Goal: Check status: Check status

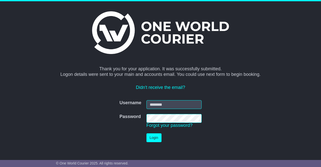
type input "**********"
click at [156, 140] on button "Login" at bounding box center [154, 137] width 15 height 9
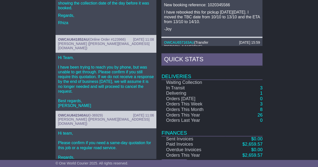
scroll to position [281, 0]
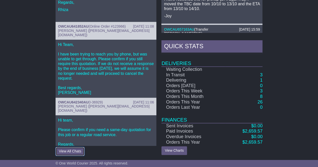
click at [71, 149] on button "View All Chats" at bounding box center [69, 151] width 29 height 9
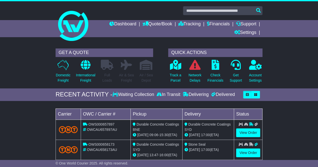
scroll to position [0, 0]
click at [176, 67] on icon at bounding box center [174, 65] width 11 height 10
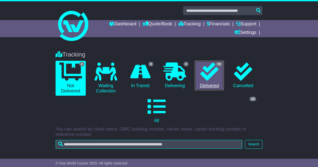
click at [205, 76] on icon at bounding box center [209, 72] width 18 height 18
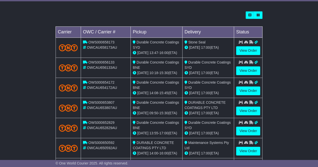
scroll to position [201, 0]
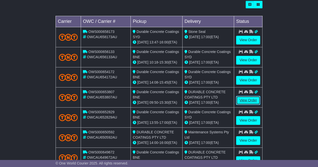
click at [248, 99] on link "View Order" at bounding box center [248, 100] width 24 height 9
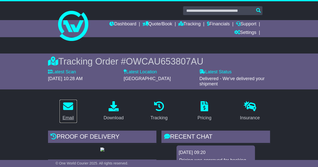
click at [72, 108] on icon at bounding box center [68, 106] width 10 height 10
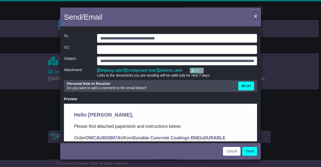
click at [256, 14] on span "×" at bounding box center [255, 16] width 3 height 6
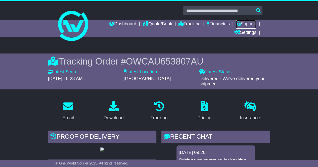
click at [249, 23] on link "Support" at bounding box center [245, 24] width 20 height 9
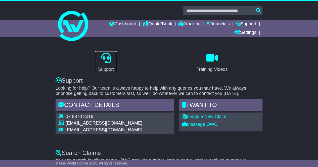
click at [102, 66] on div "Support" at bounding box center [106, 69] width 16 height 7
